Goal: Transaction & Acquisition: Purchase product/service

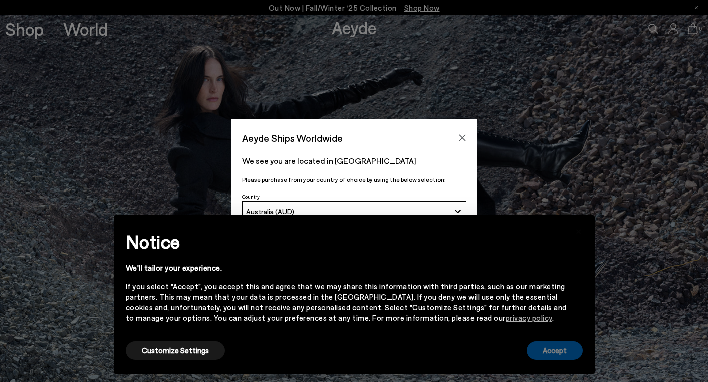
click at [555, 355] on button "Accept" at bounding box center [555, 350] width 56 height 19
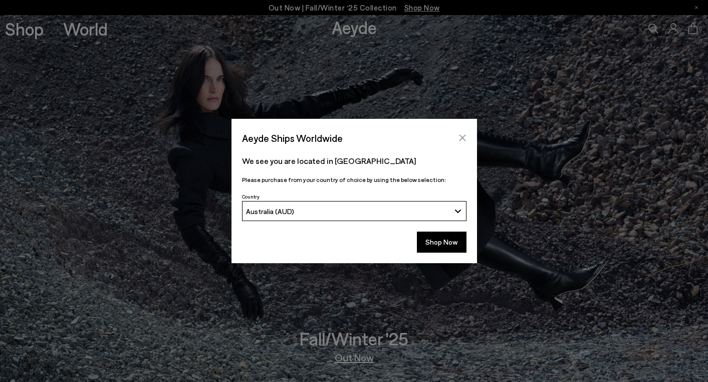
click at [464, 140] on icon "Close" at bounding box center [462, 138] width 7 height 7
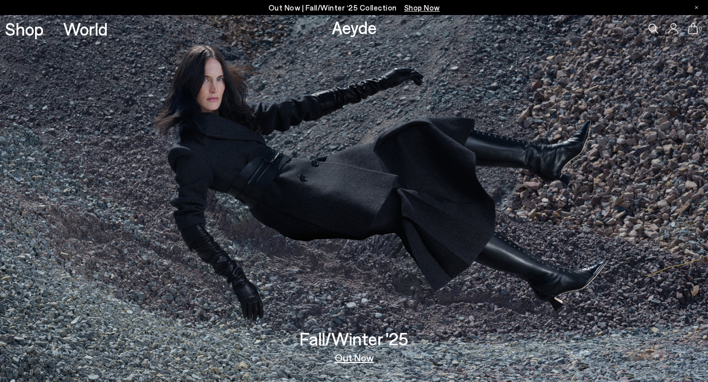
click at [460, 136] on img at bounding box center [354, 198] width 708 height 367
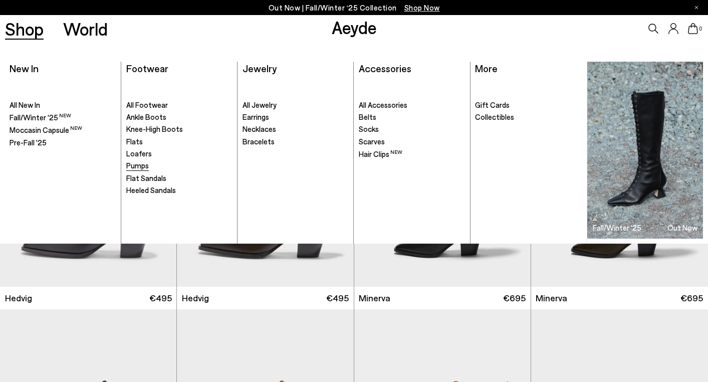
click at [138, 167] on span "Pumps" at bounding box center [137, 165] width 23 height 9
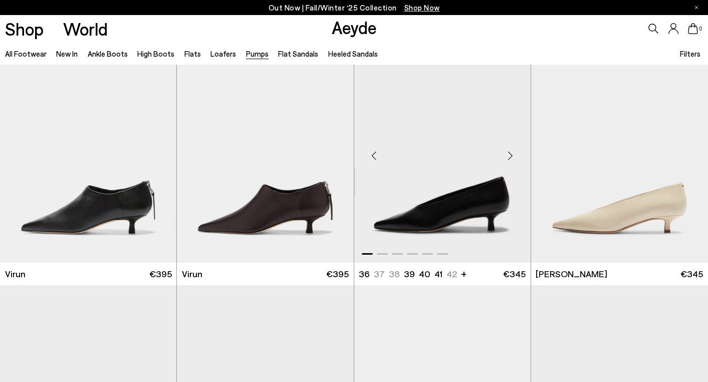
scroll to position [1004, 0]
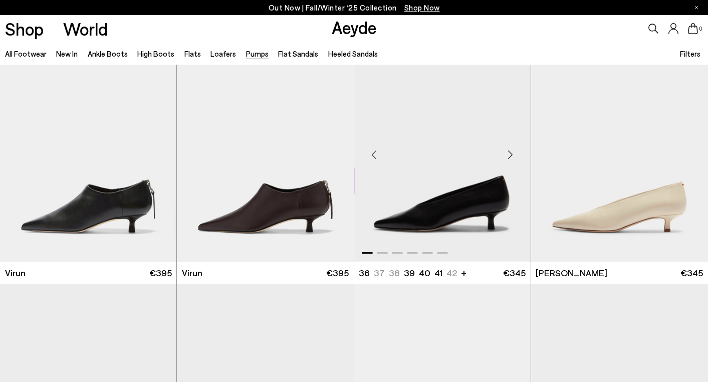
click at [507, 155] on div "Next slide" at bounding box center [511, 155] width 30 height 30
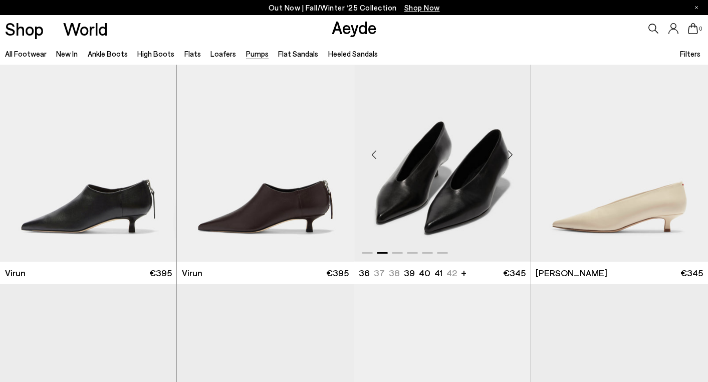
click at [507, 155] on div "Next slide" at bounding box center [511, 155] width 30 height 30
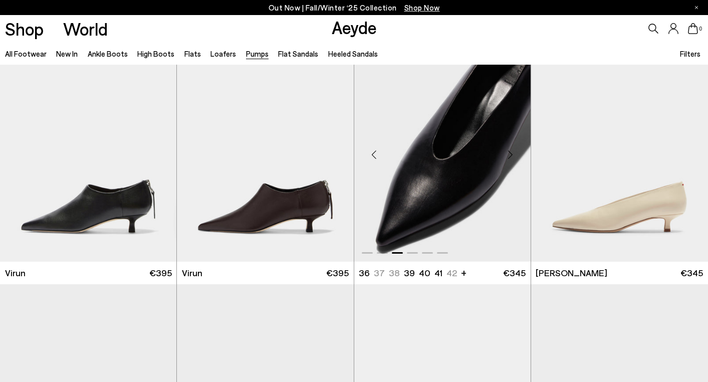
click at [507, 155] on div "Next slide" at bounding box center [511, 155] width 30 height 30
